Goal: Check status: Check status

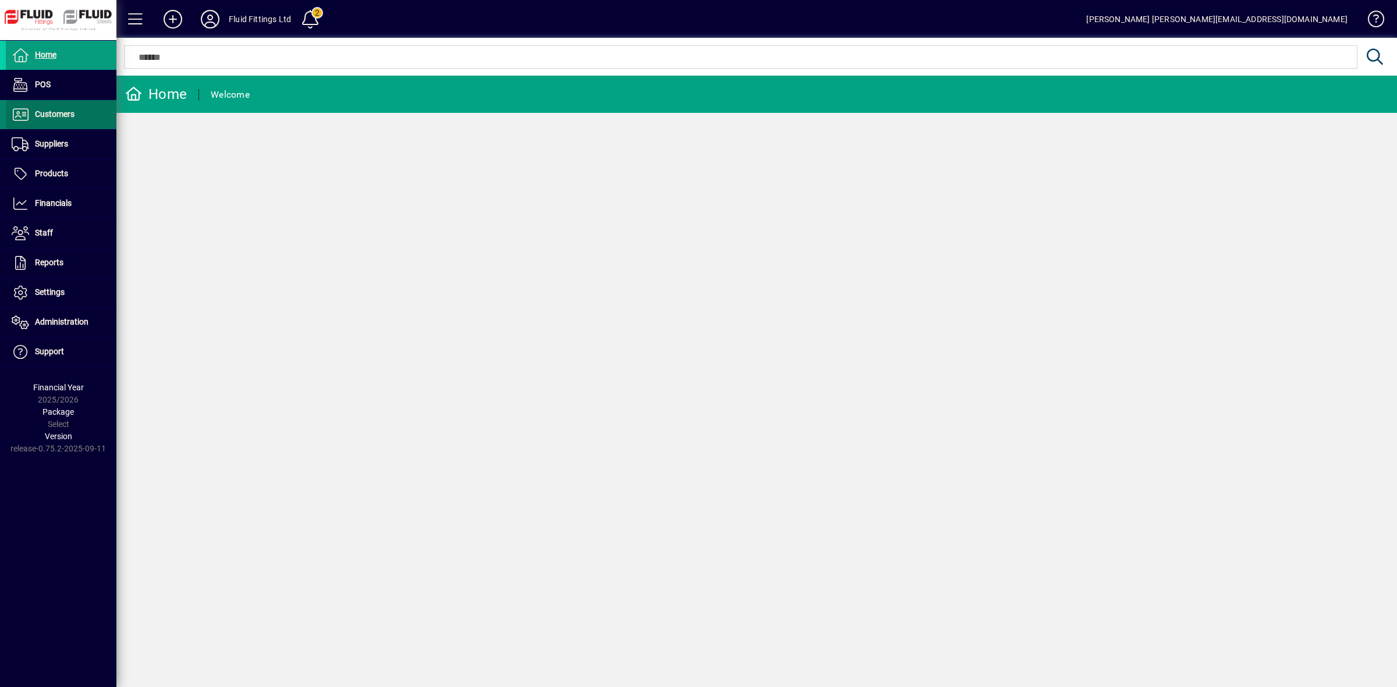
click at [54, 116] on span "Customers" at bounding box center [55, 113] width 40 height 9
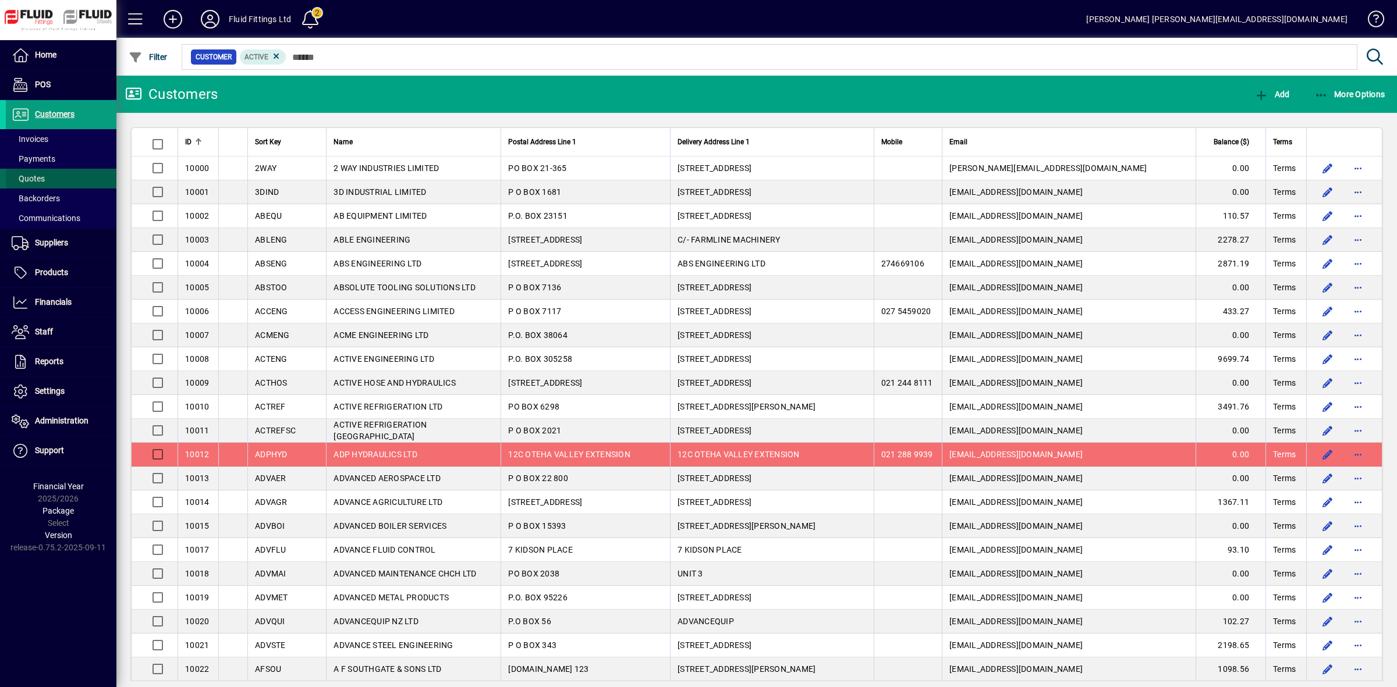
click at [38, 174] on span "Quotes" at bounding box center [28, 178] width 33 height 9
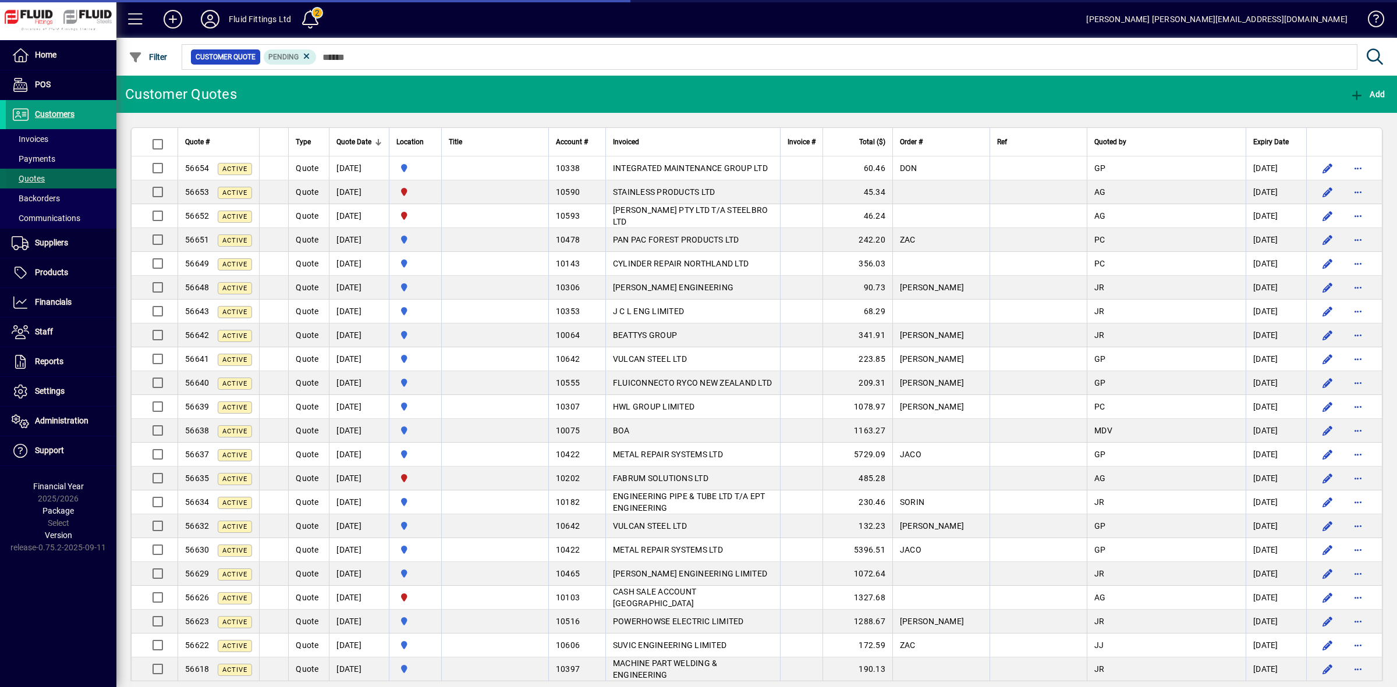
click at [368, 265] on td "16/09/2025" at bounding box center [359, 264] width 60 height 24
